Goal: Information Seeking & Learning: Learn about a topic

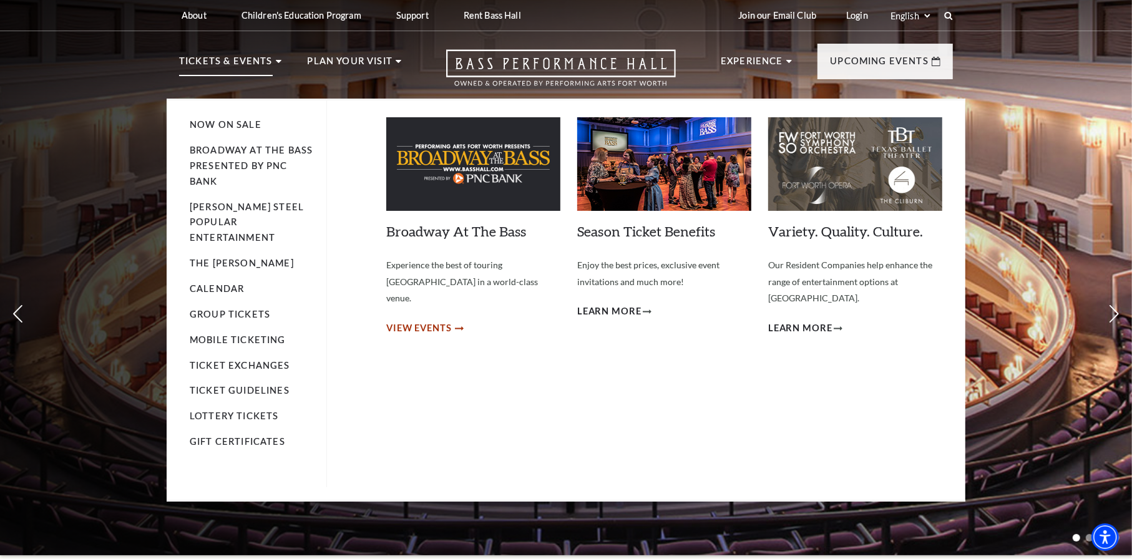
click at [428, 321] on span "View Events" at bounding box center [419, 329] width 66 height 16
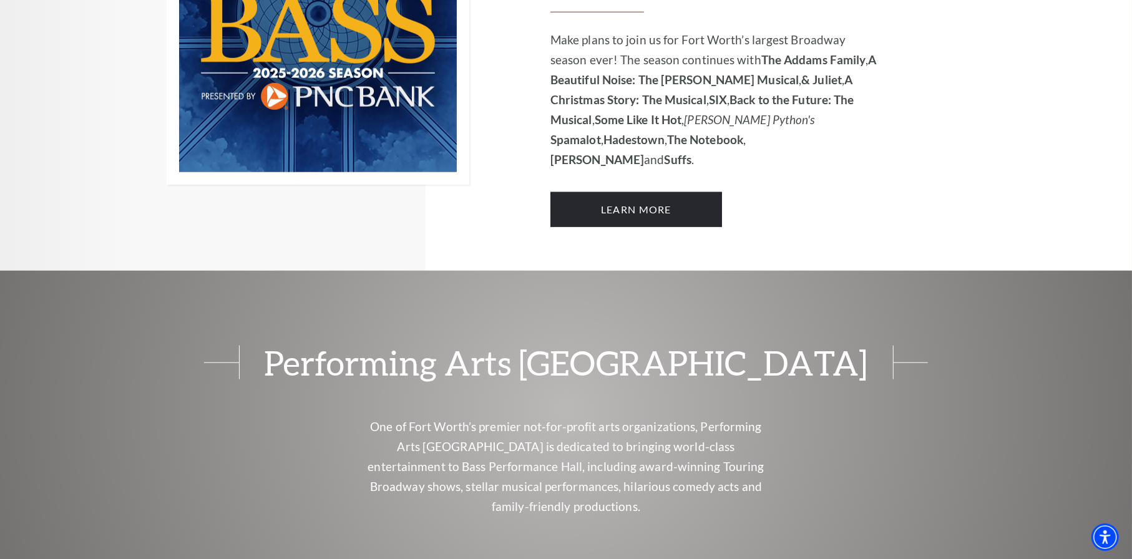
scroll to position [1061, 0]
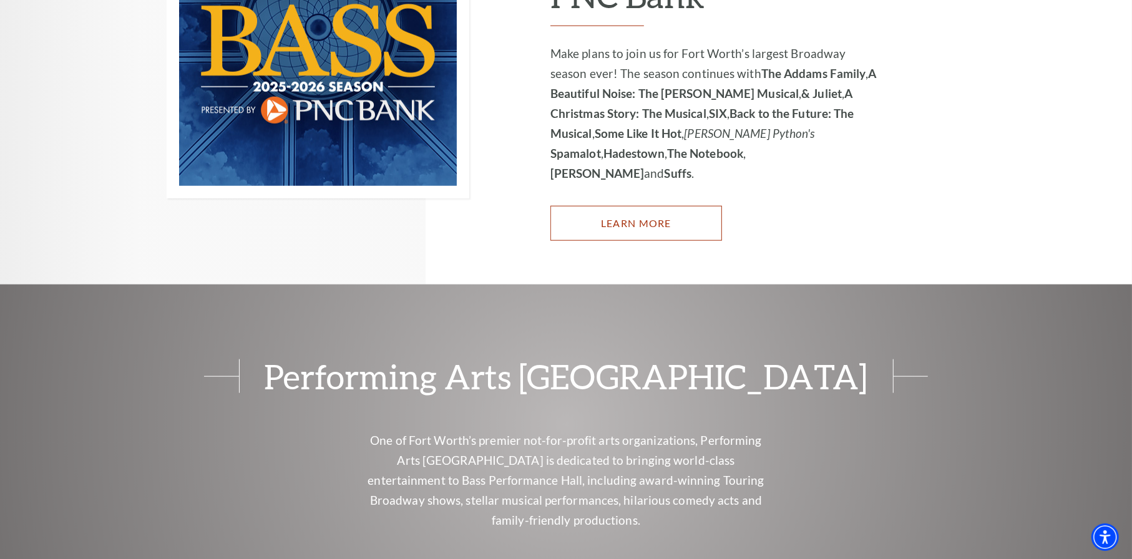
click at [638, 206] on link "Learn More" at bounding box center [636, 223] width 172 height 35
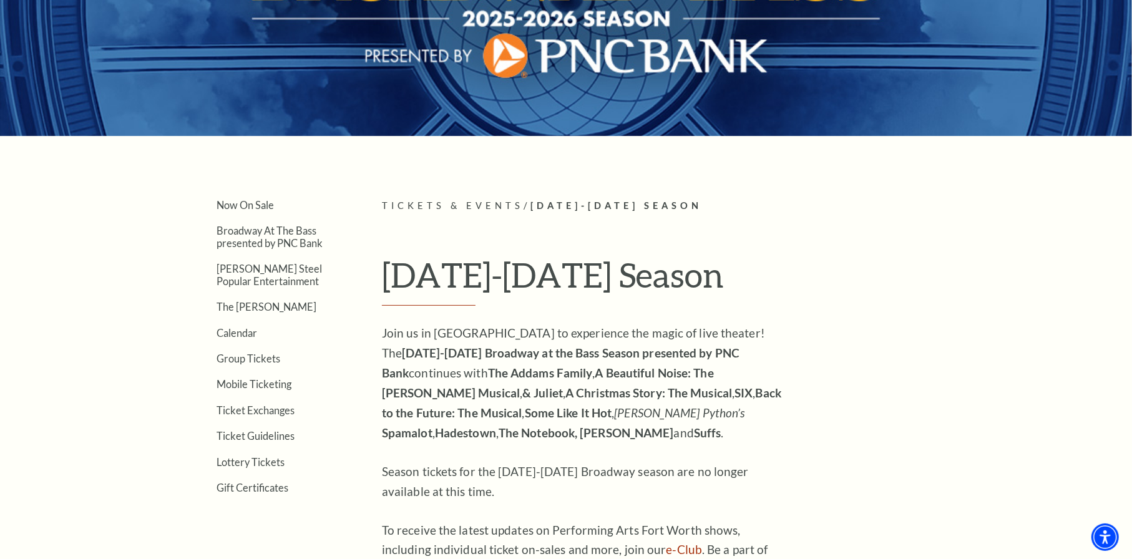
scroll to position [187, 0]
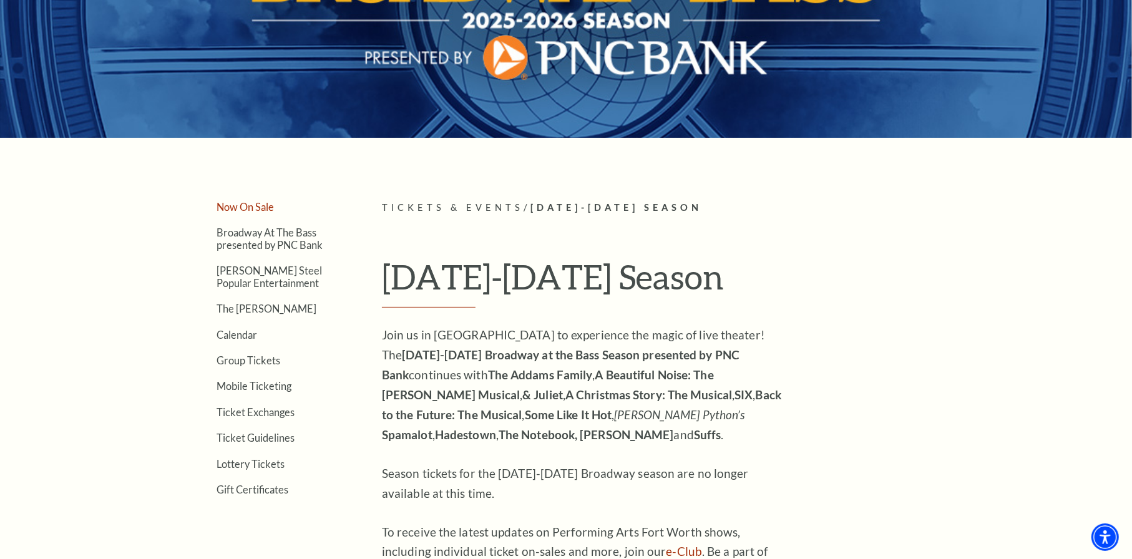
click at [249, 208] on link "Now On Sale" at bounding box center [244, 207] width 57 height 12
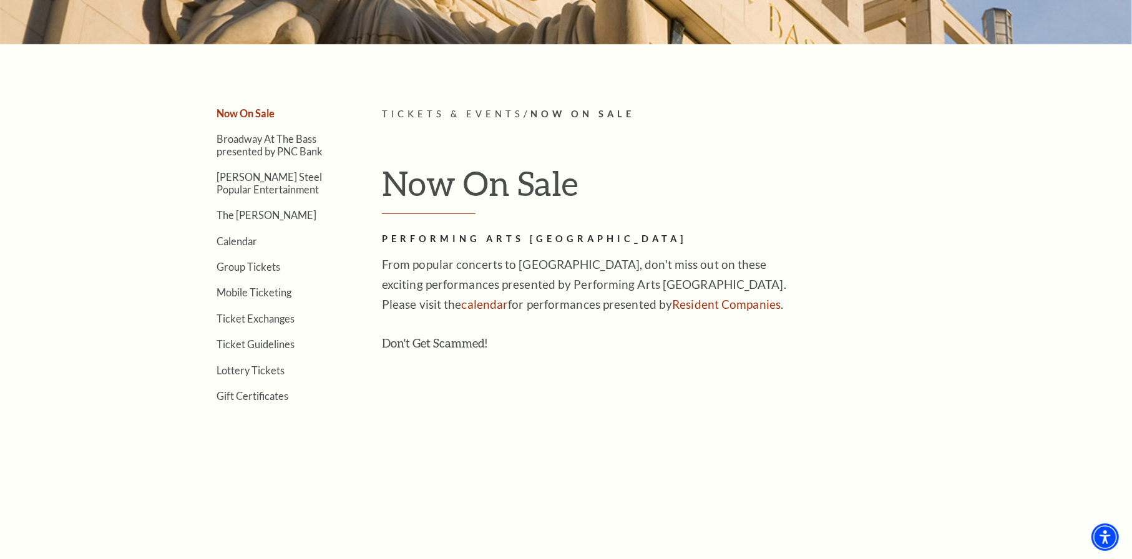
scroll to position [250, 0]
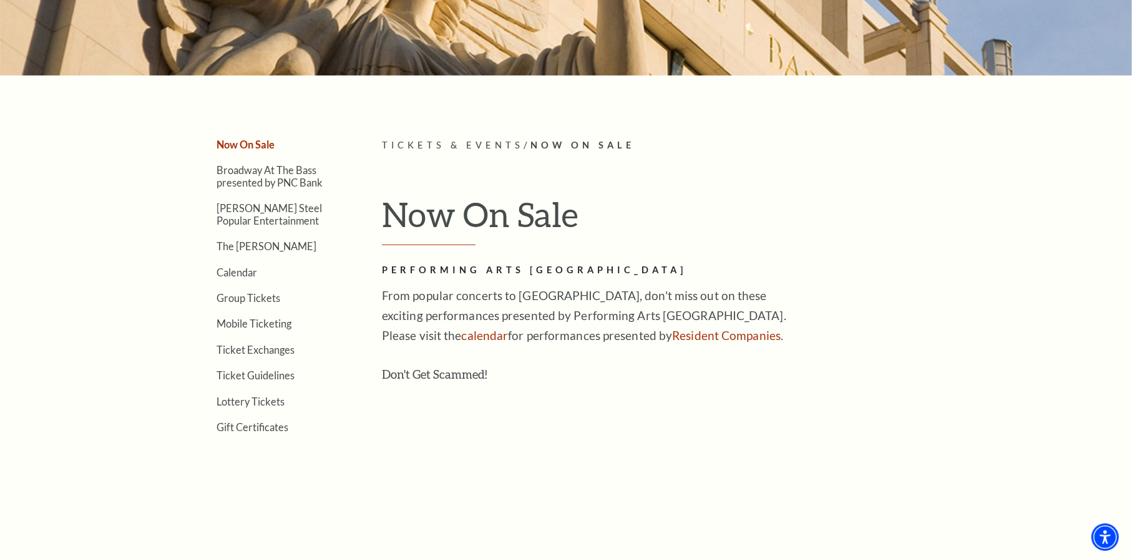
click at [263, 143] on link "Now On Sale" at bounding box center [245, 144] width 58 height 12
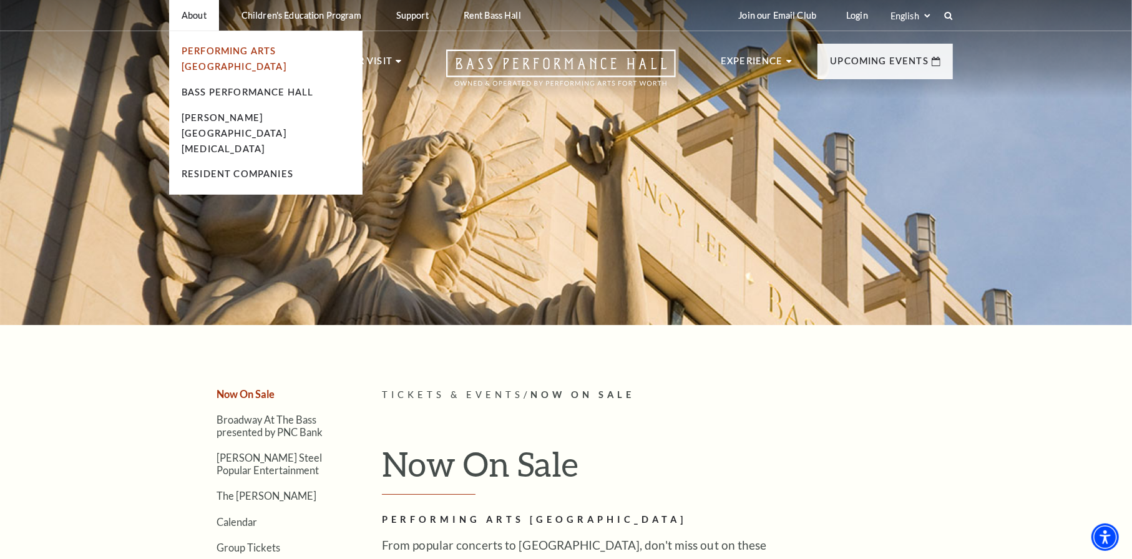
click at [203, 52] on link "Performing Arts [GEOGRAPHIC_DATA]" at bounding box center [234, 59] width 105 height 26
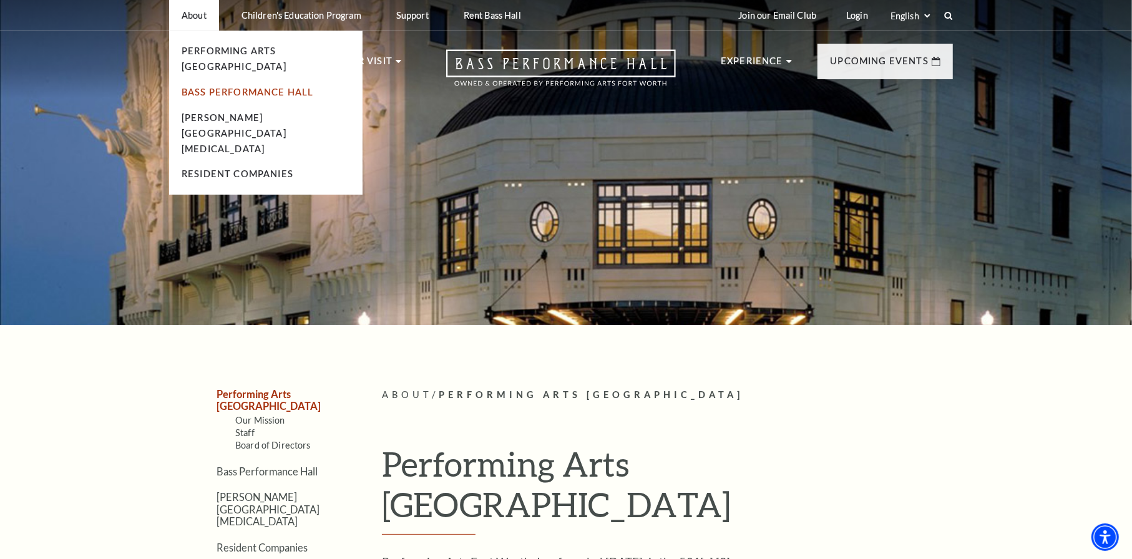
click at [213, 87] on link "Bass Performance Hall" at bounding box center [248, 92] width 132 height 11
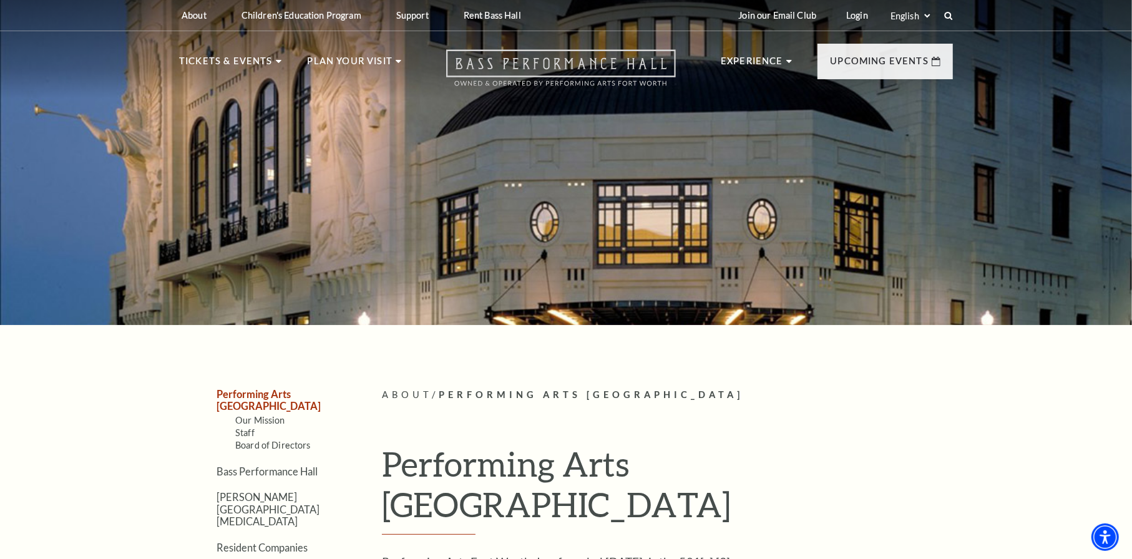
click at [518, 59] on icon "Open this option" at bounding box center [561, 67] width 230 height 37
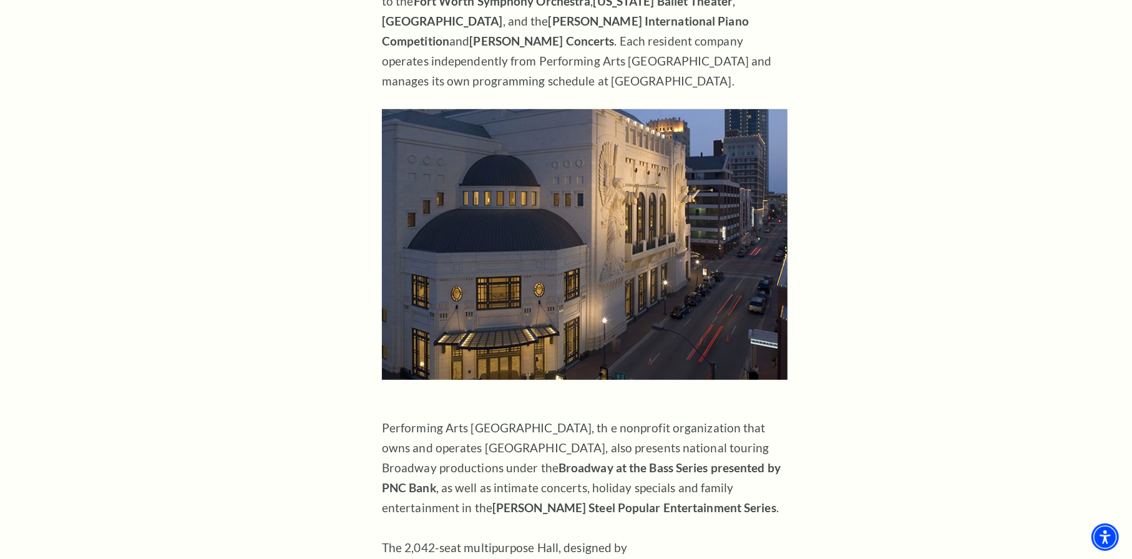
scroll to position [499, 0]
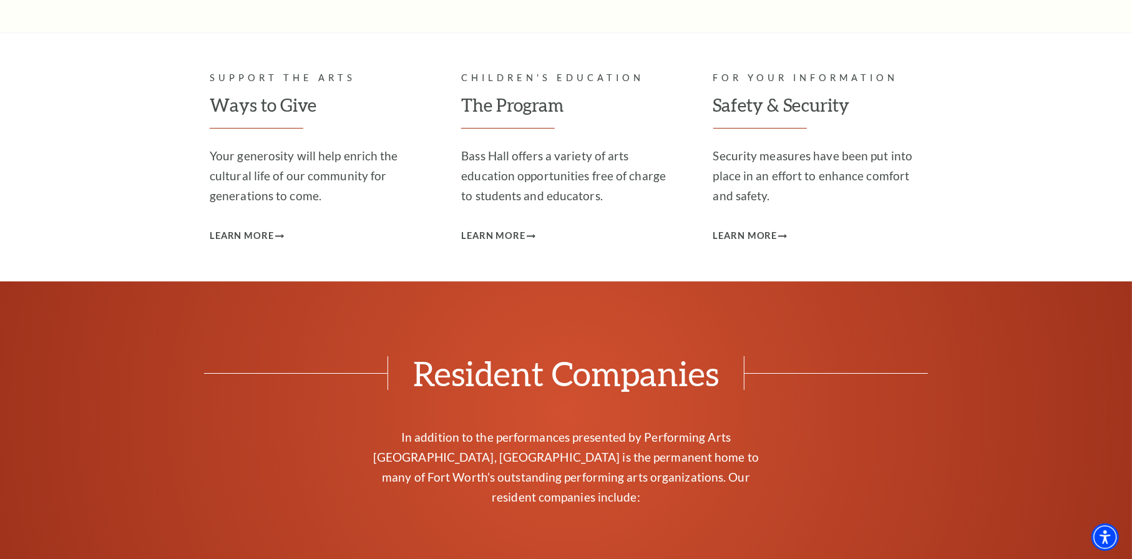
scroll to position [3681, 0]
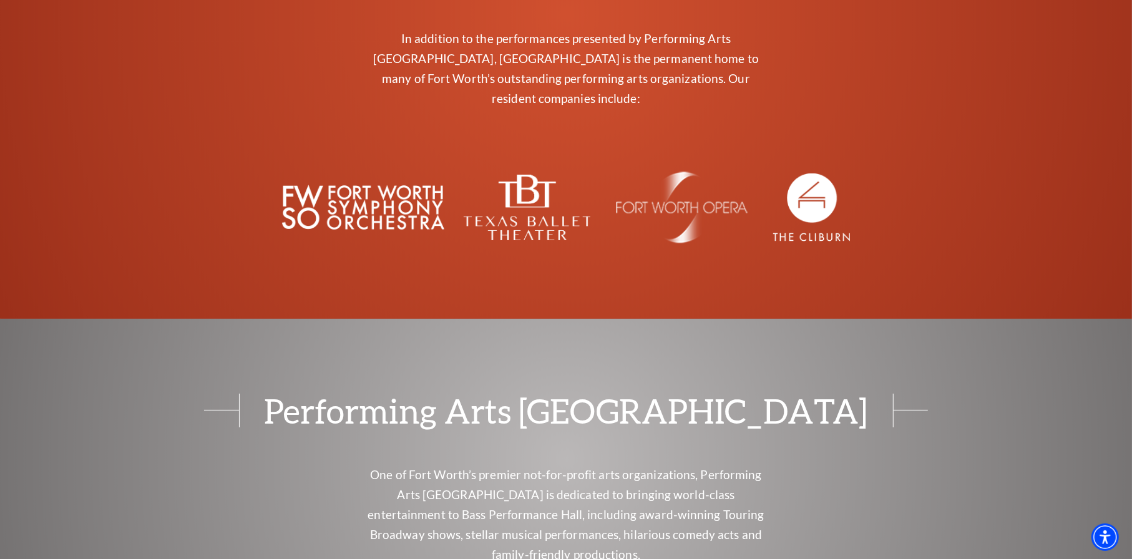
scroll to position [3743, 0]
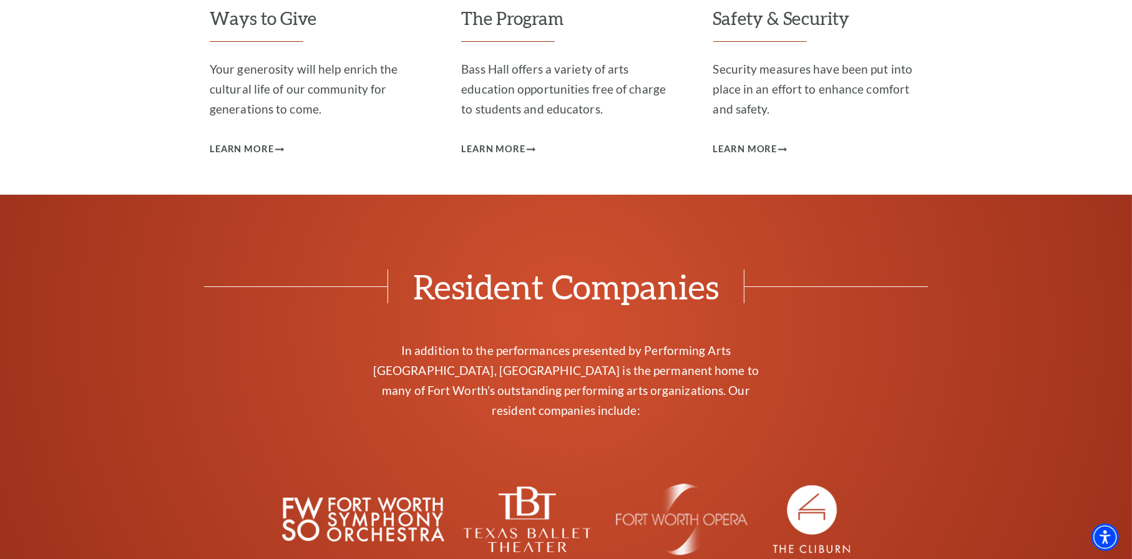
click at [676, 483] on img "The image is completely blank or white. - open in a new tab" at bounding box center [681, 519] width 145 height 73
click at [805, 485] on img "The image is completely blank with no visible content. - open in a new tab" at bounding box center [811, 519] width 77 height 68
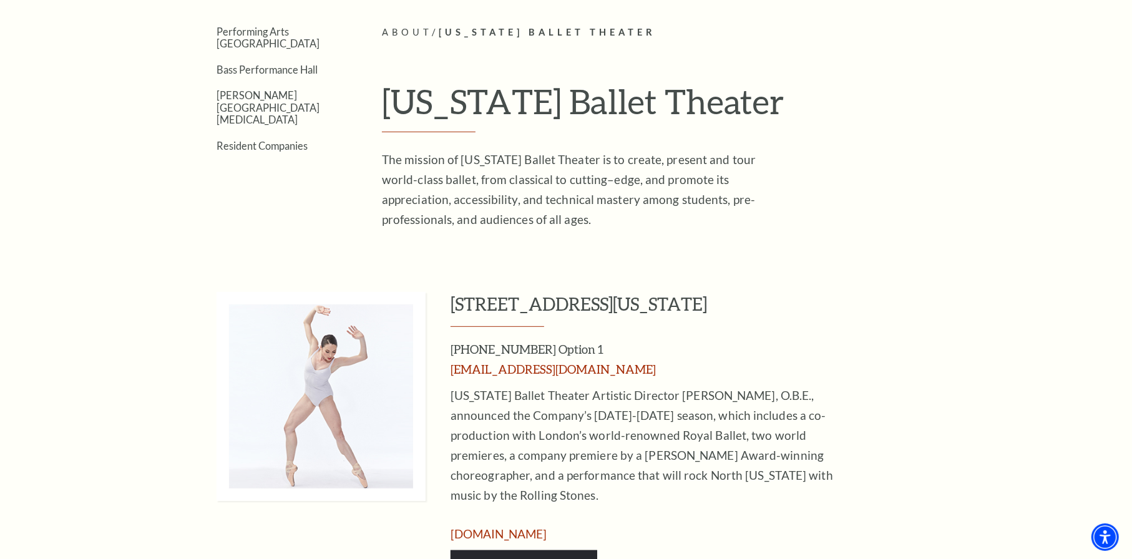
scroll to position [499, 0]
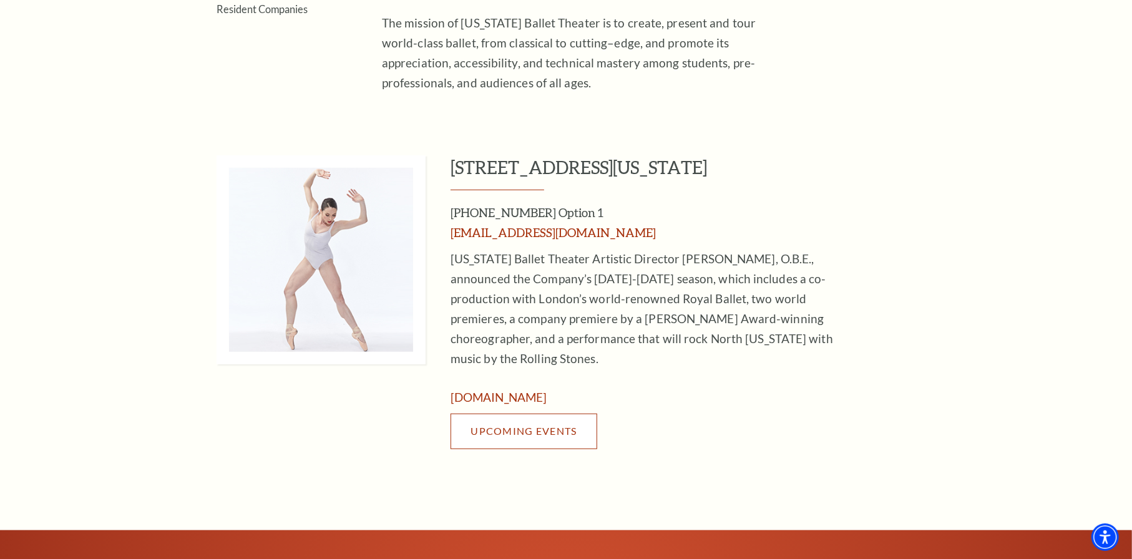
click at [552, 425] on span "Upcoming Events" at bounding box center [523, 431] width 106 height 12
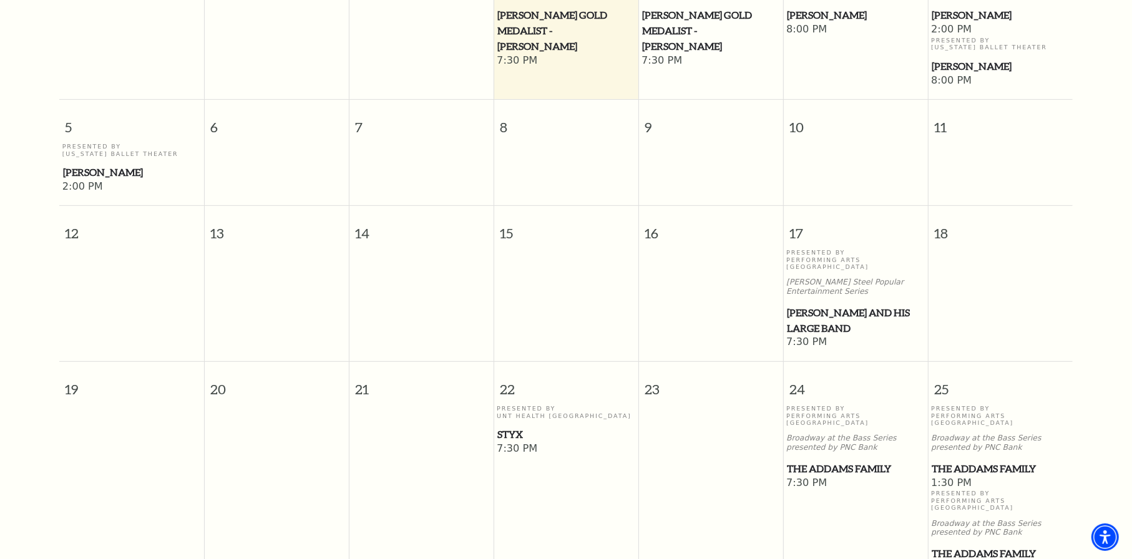
scroll to position [110, 0]
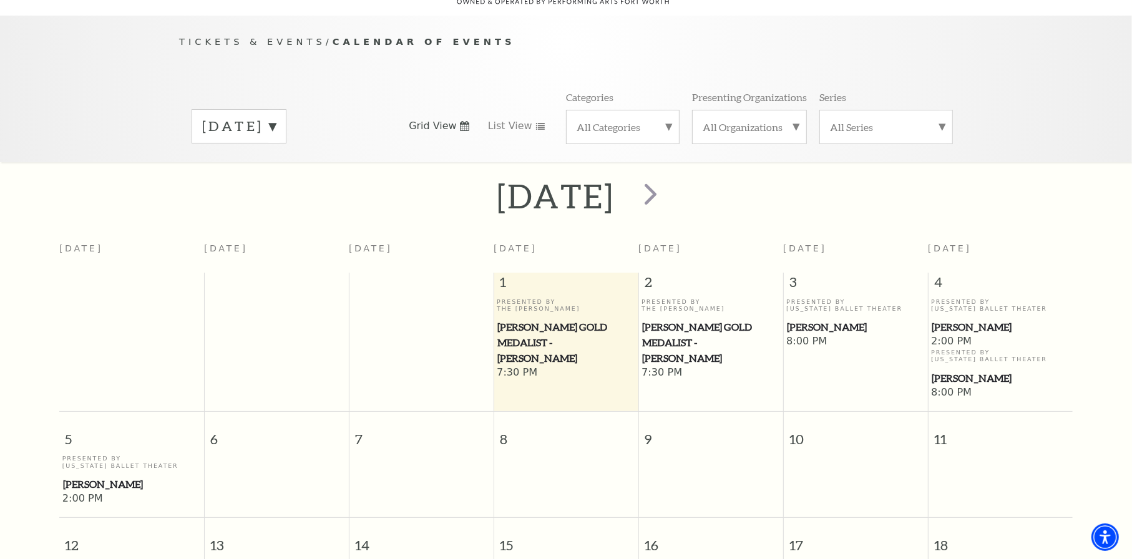
click at [806, 319] on span "[PERSON_NAME]" at bounding box center [855, 327] width 137 height 16
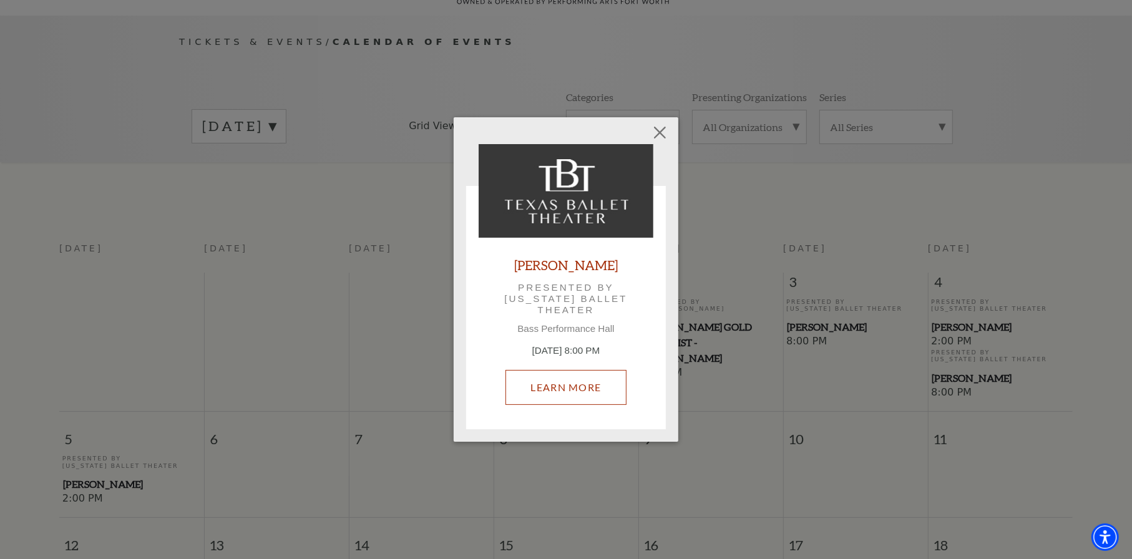
click at [558, 392] on link "Learn More" at bounding box center [566, 387] width 122 height 35
click at [568, 379] on link "Learn More" at bounding box center [566, 387] width 122 height 35
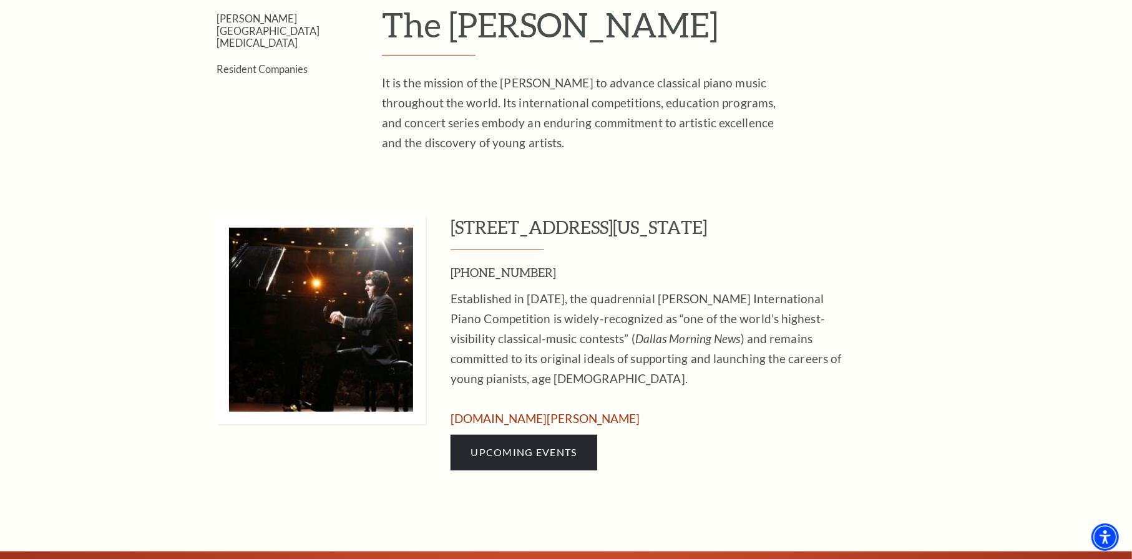
scroll to position [499, 0]
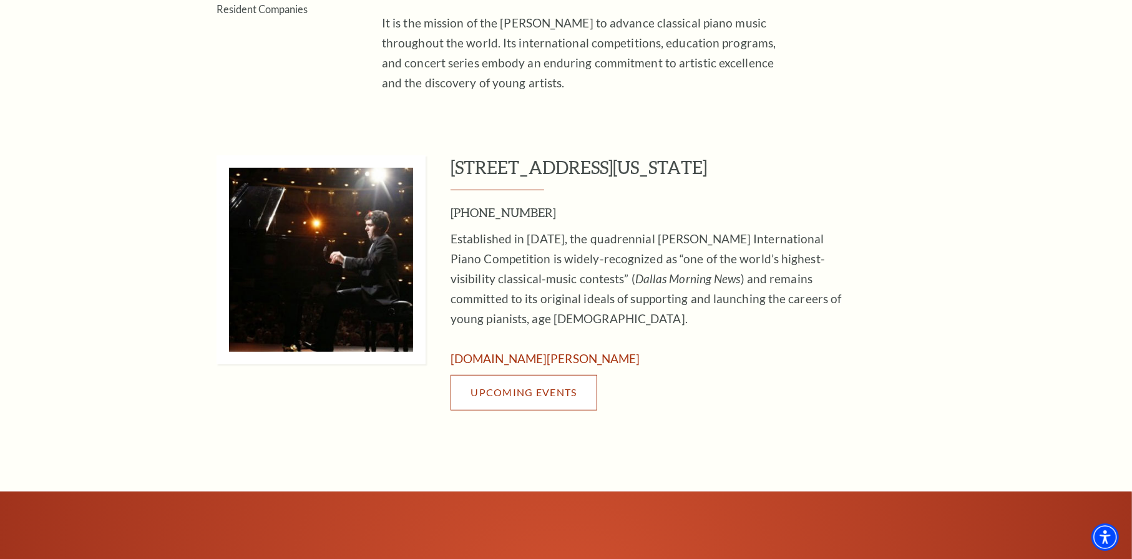
click at [542, 396] on span "Upcoming Events" at bounding box center [523, 392] width 106 height 12
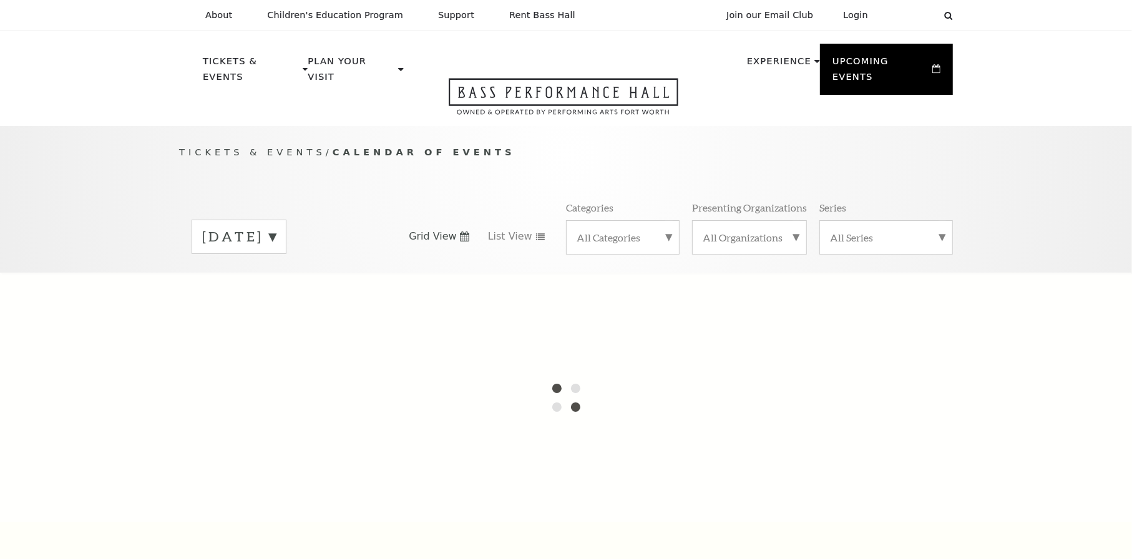
scroll to position [96, 0]
